Goal: Information Seeking & Learning: Check status

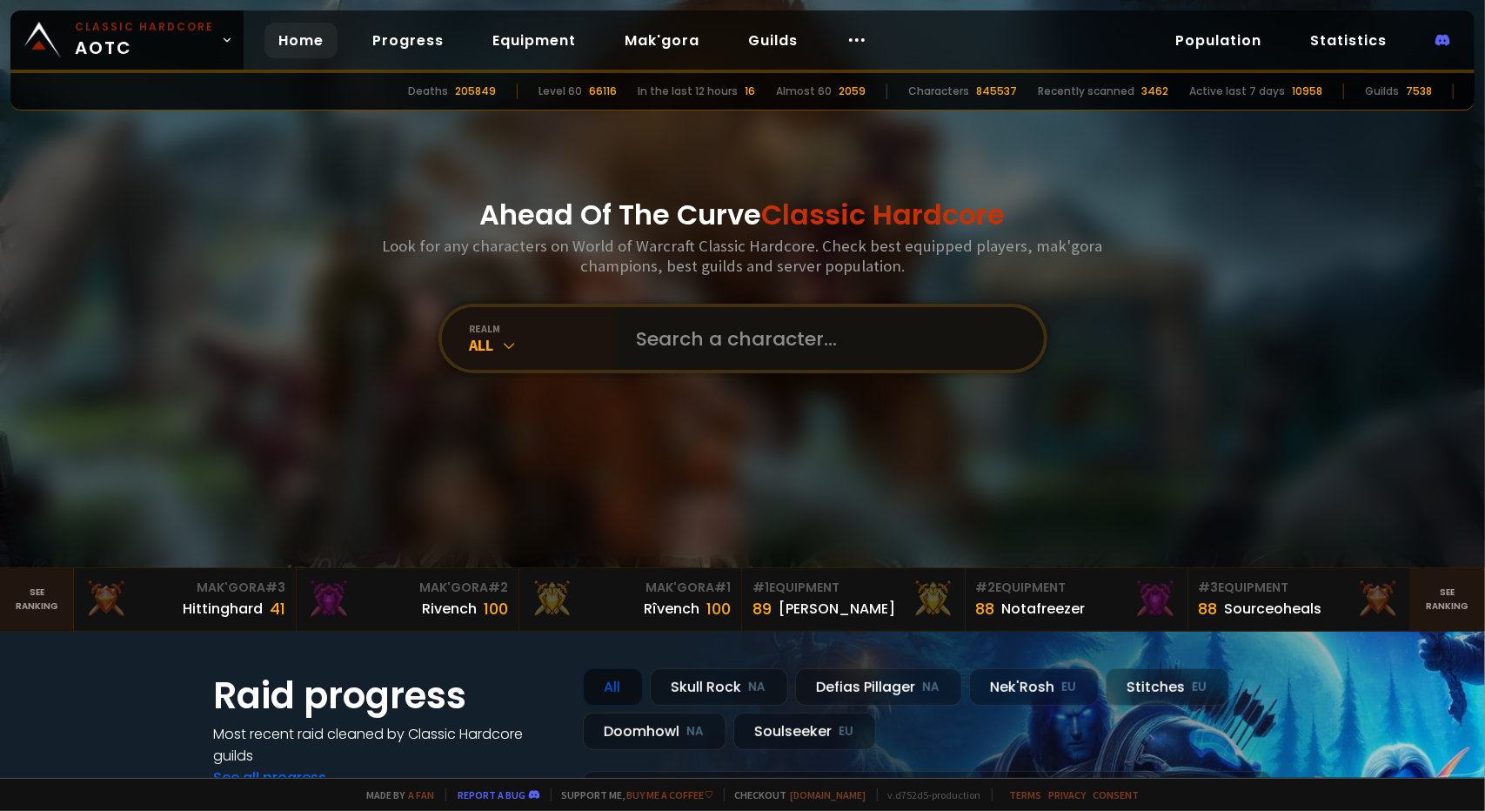
click at [853, 345] on input "text" at bounding box center [824, 338] width 397 height 63
type input "projectzero"
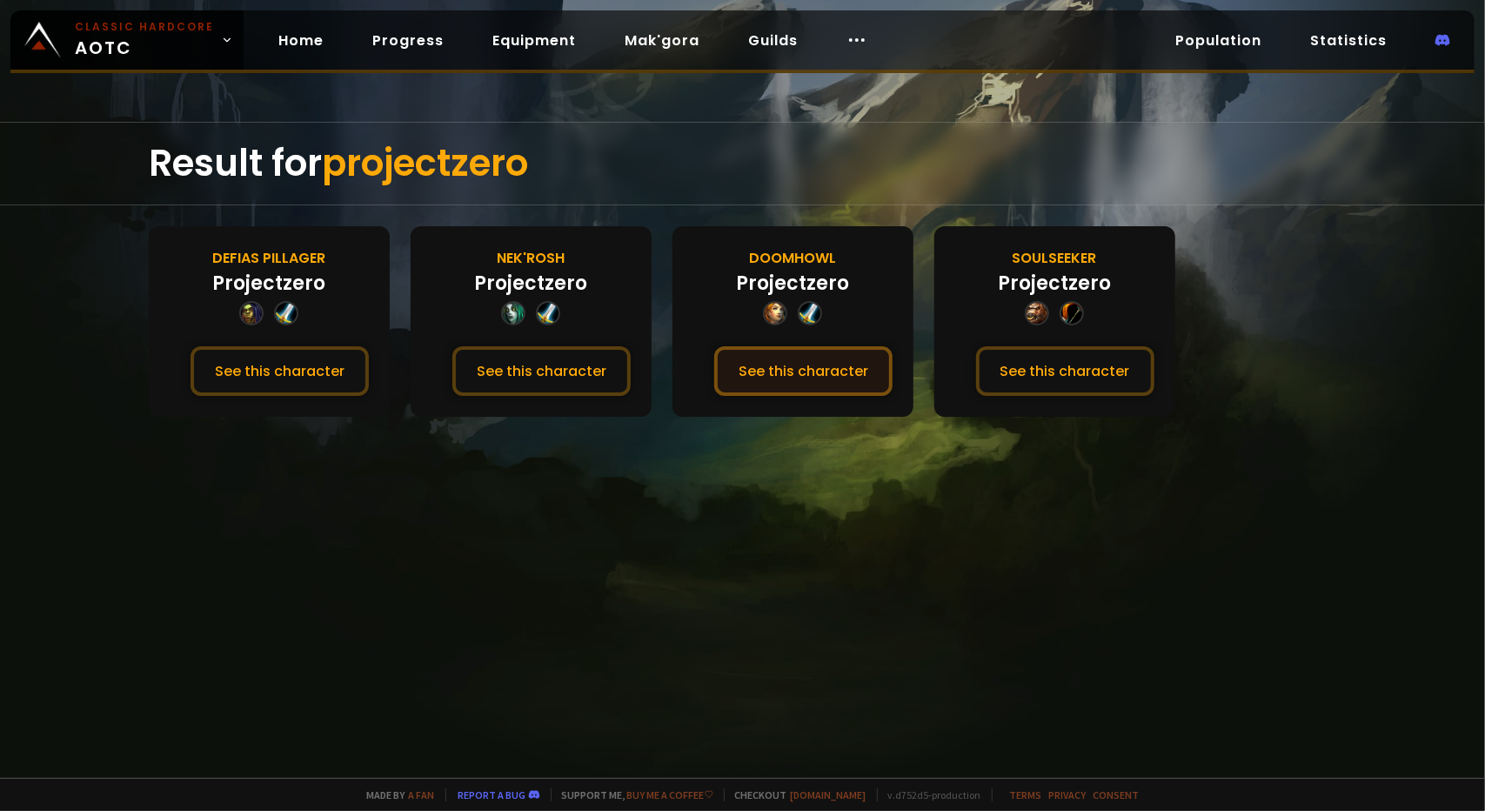
click at [820, 384] on button "See this character" at bounding box center [803, 371] width 178 height 50
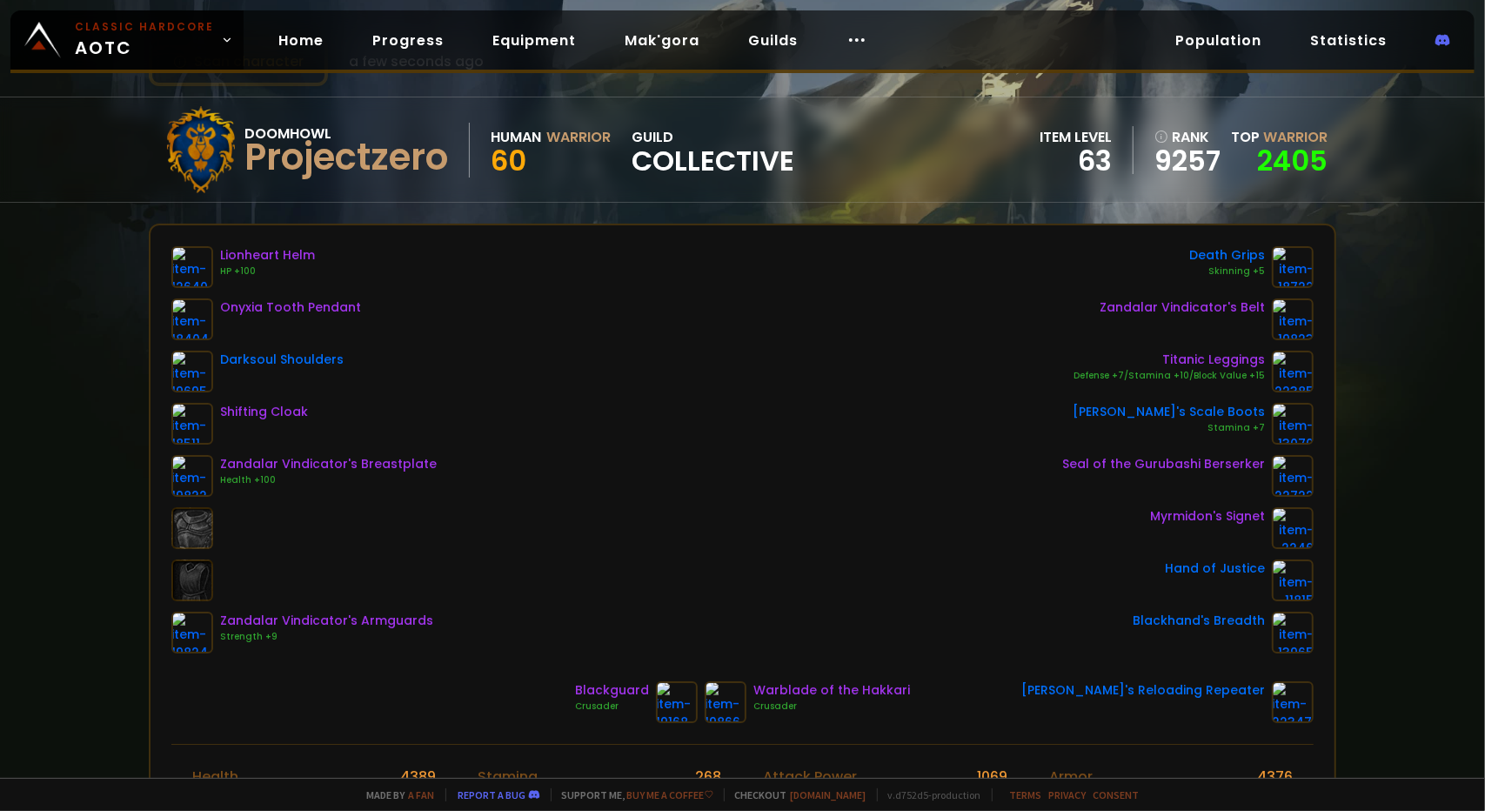
scroll to position [87, 0]
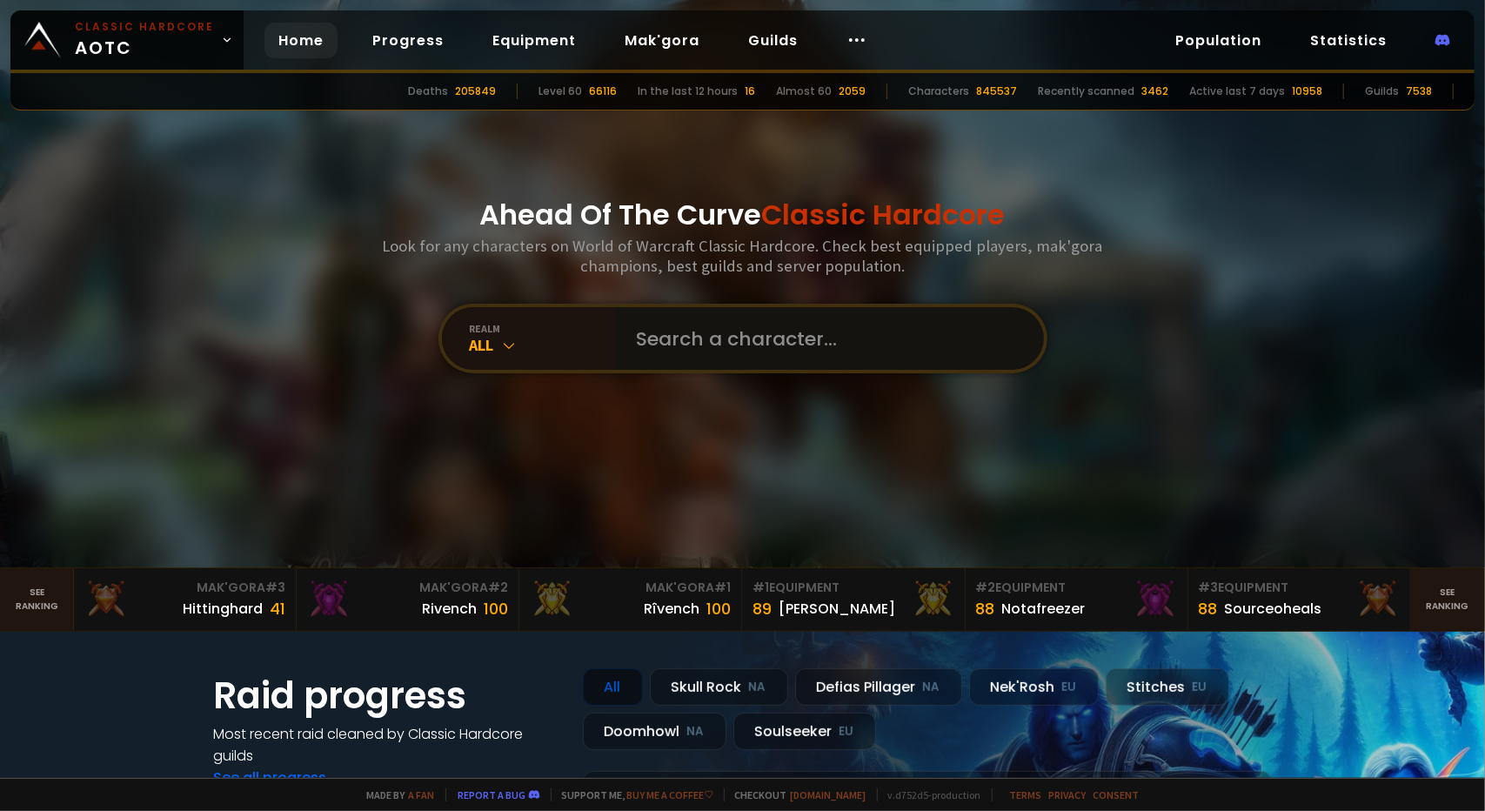
click at [703, 339] on input "text" at bounding box center [824, 338] width 397 height 63
type input "fogged"
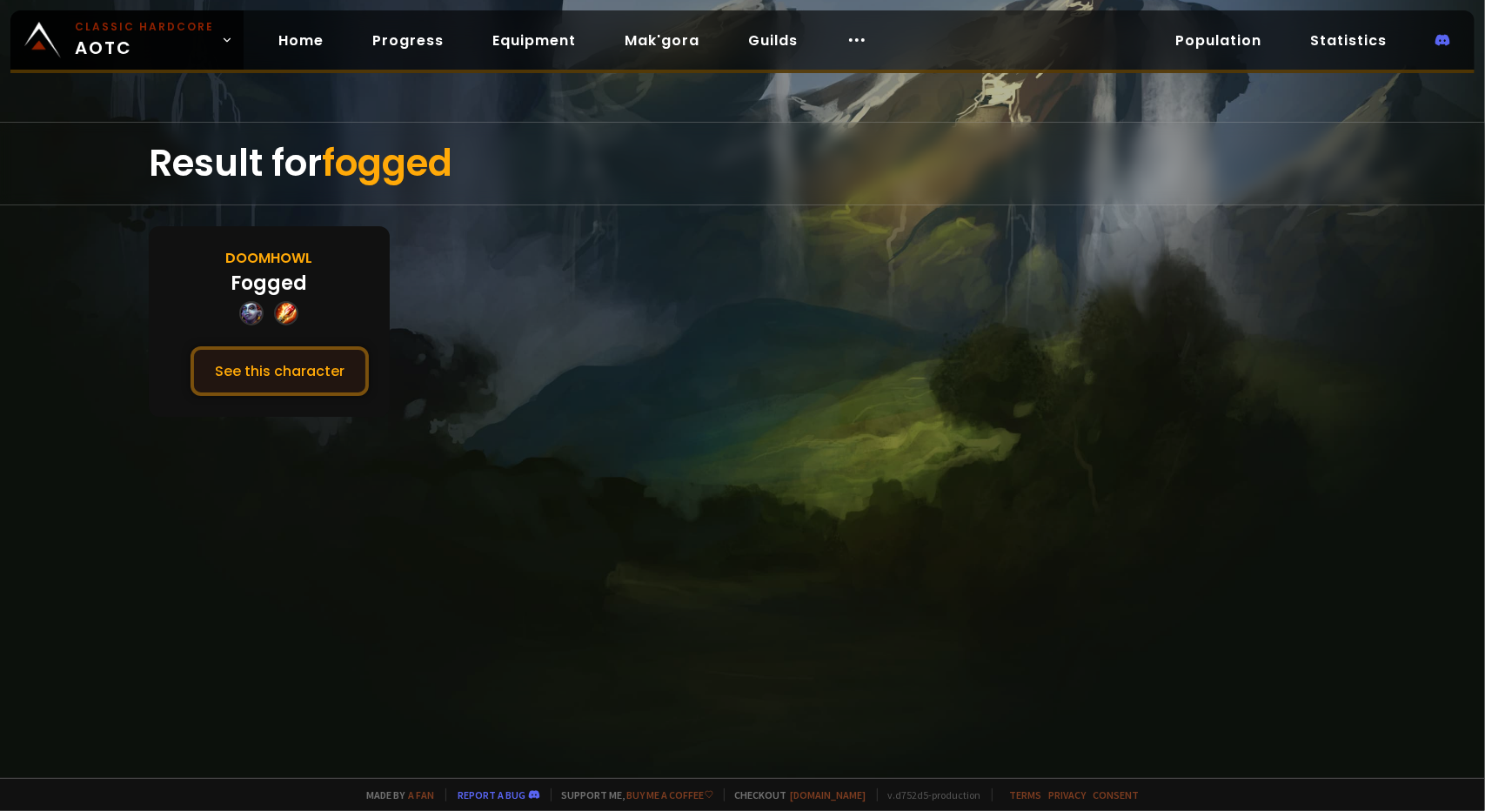
click at [262, 382] on button "See this character" at bounding box center [280, 371] width 178 height 50
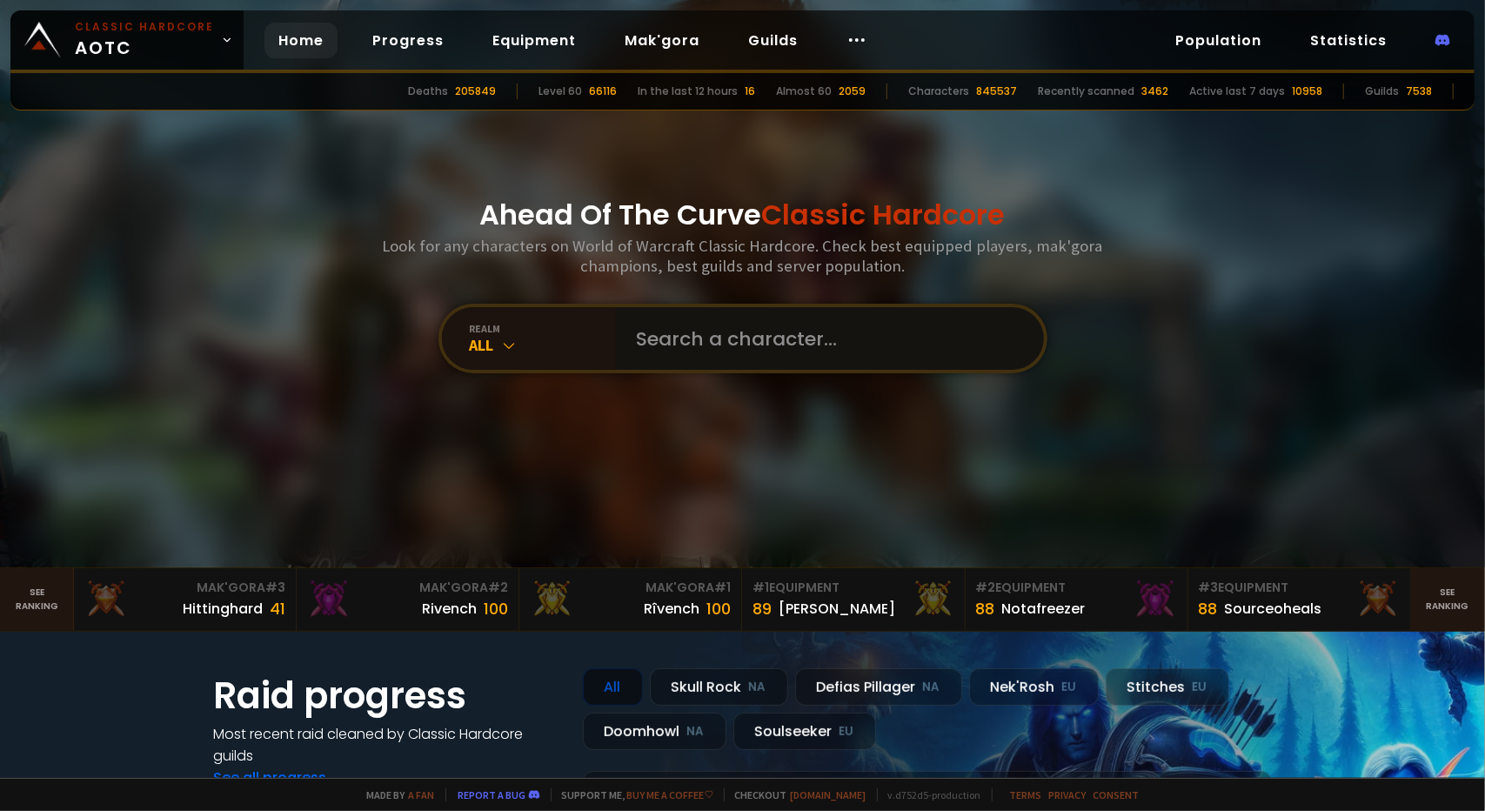
click at [771, 351] on input "text" at bounding box center [824, 338] width 397 height 63
type input "foggedd"
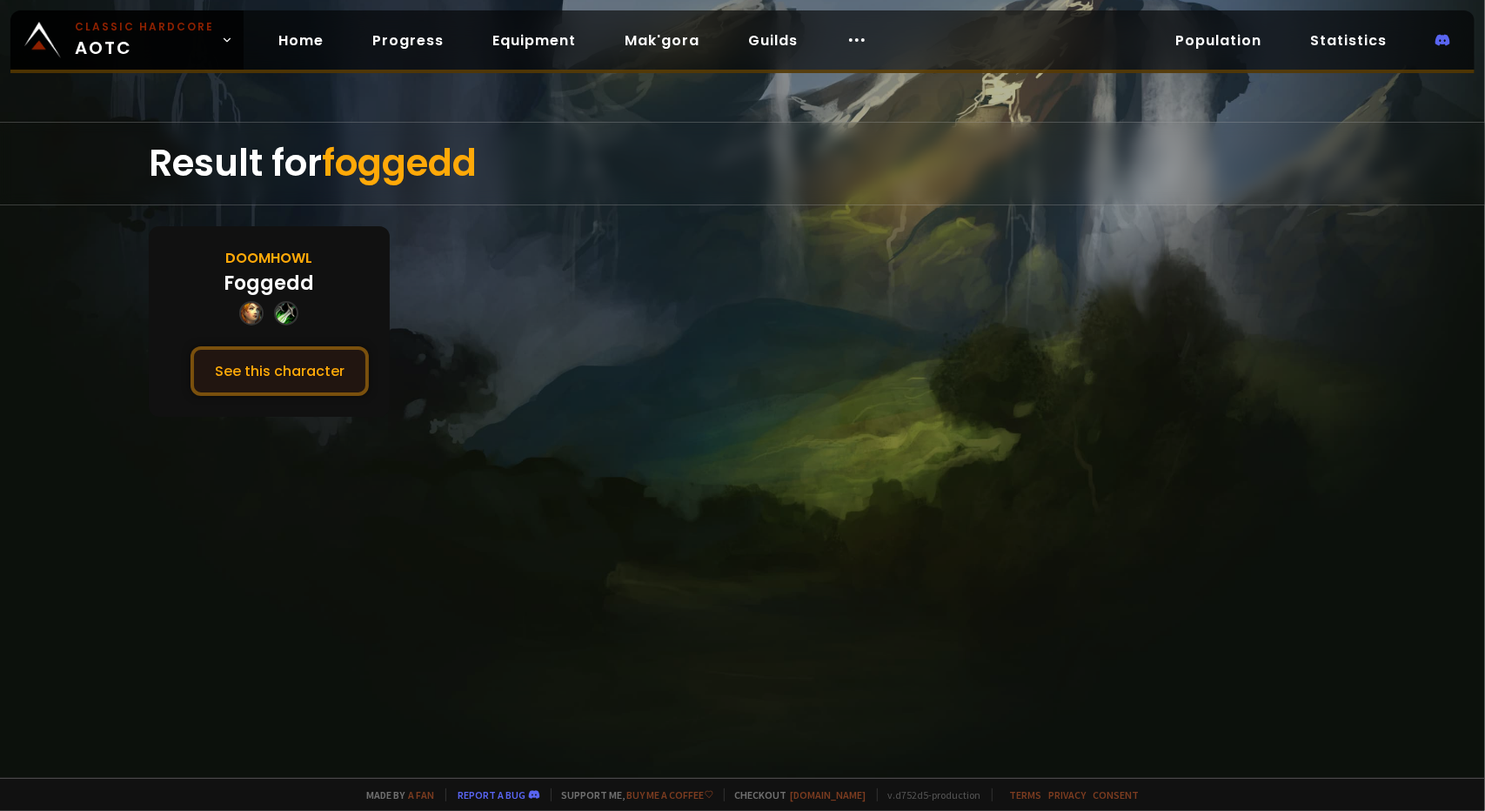
click at [322, 358] on button "See this character" at bounding box center [280, 371] width 178 height 50
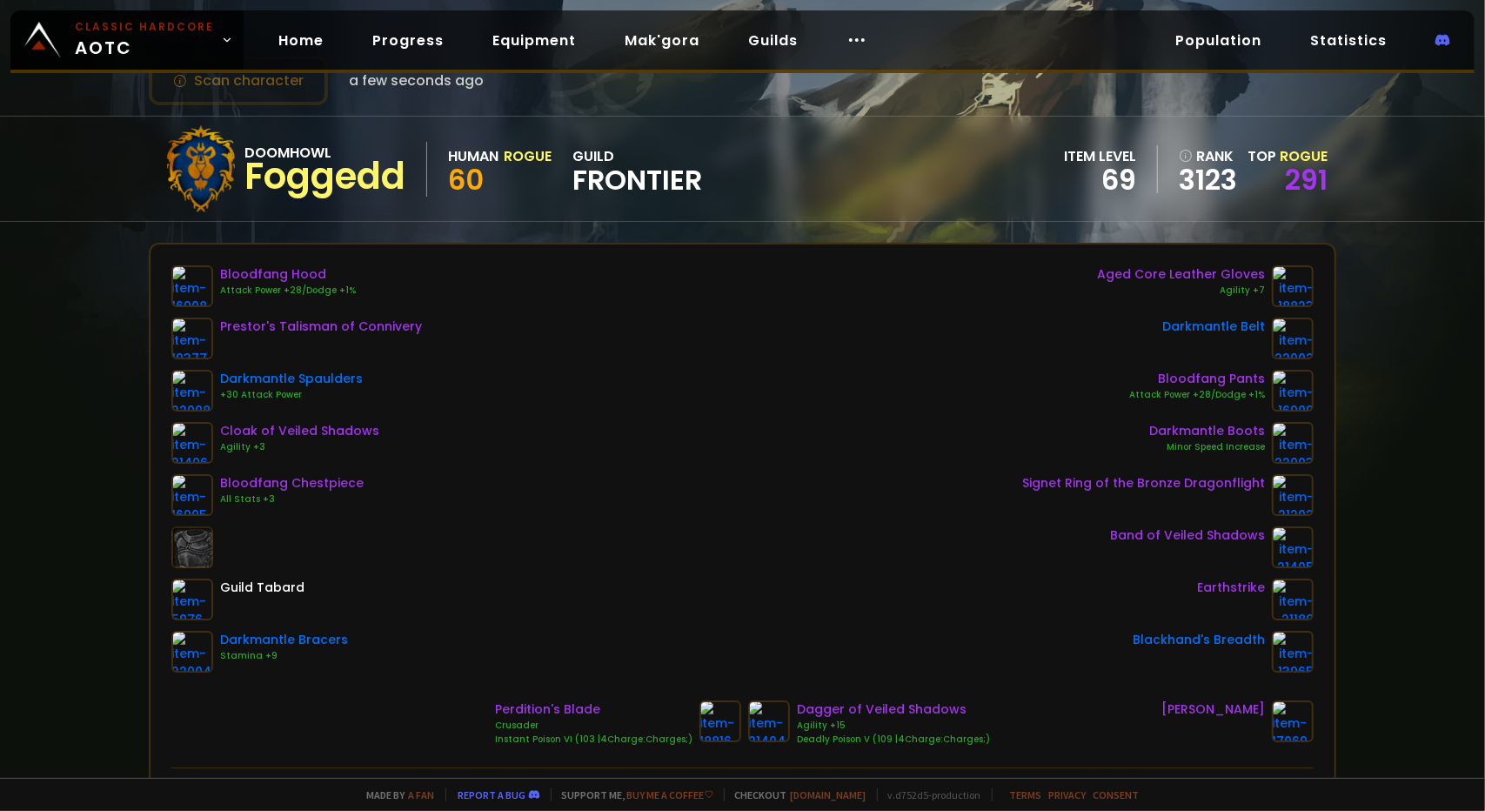
scroll to position [174, 0]
